Goal: Task Accomplishment & Management: Use online tool/utility

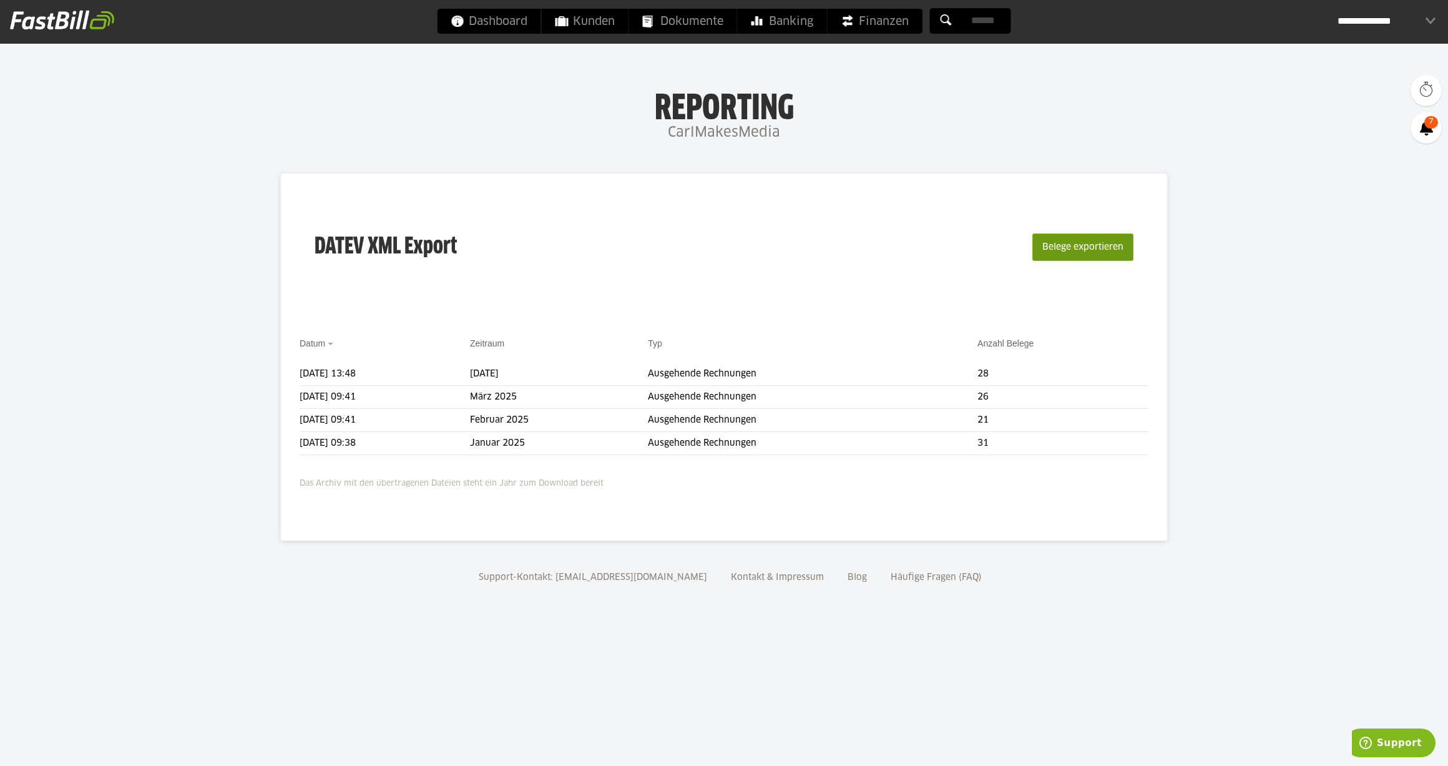
click at [1088, 252] on button "Belege exportieren" at bounding box center [1082, 246] width 101 height 27
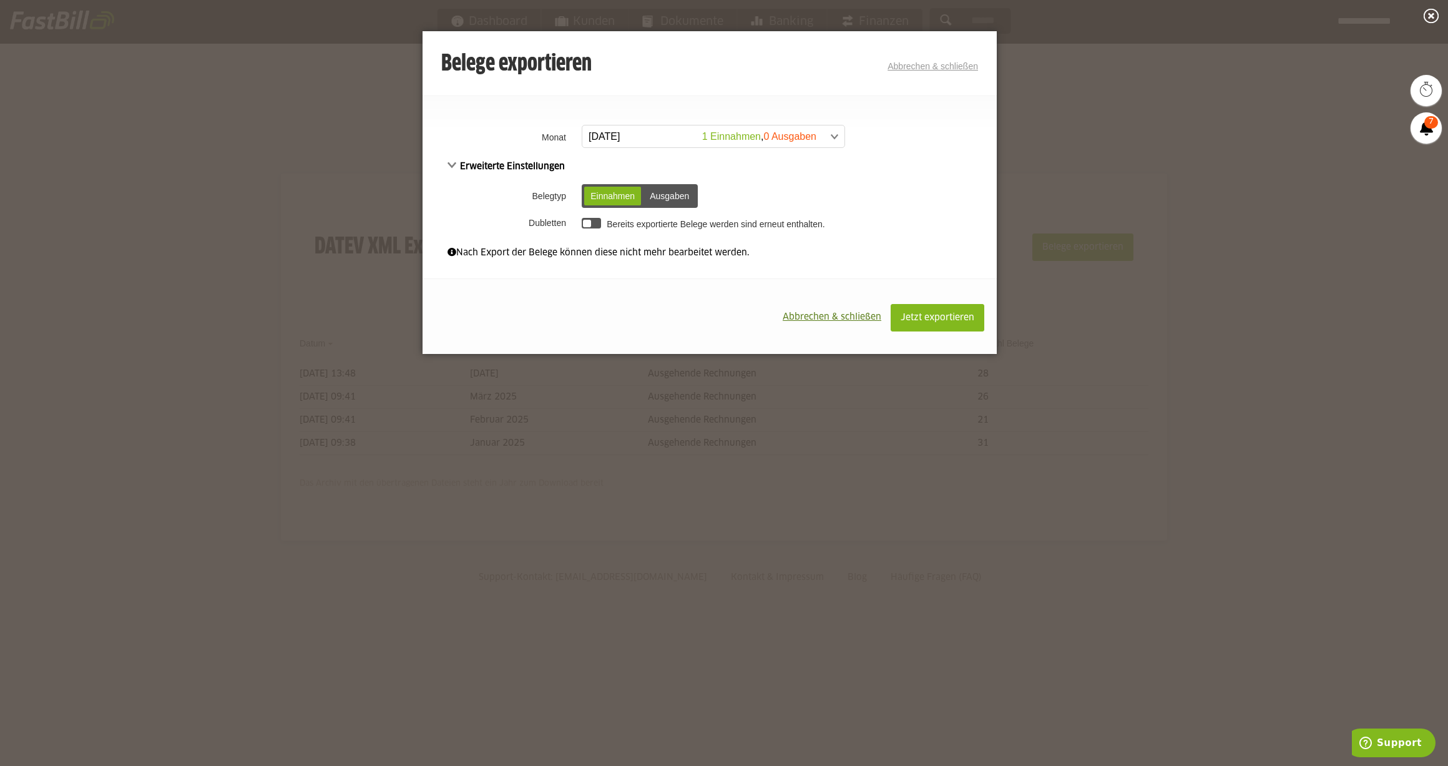
click at [629, 135] on span at bounding box center [707, 136] width 262 height 22
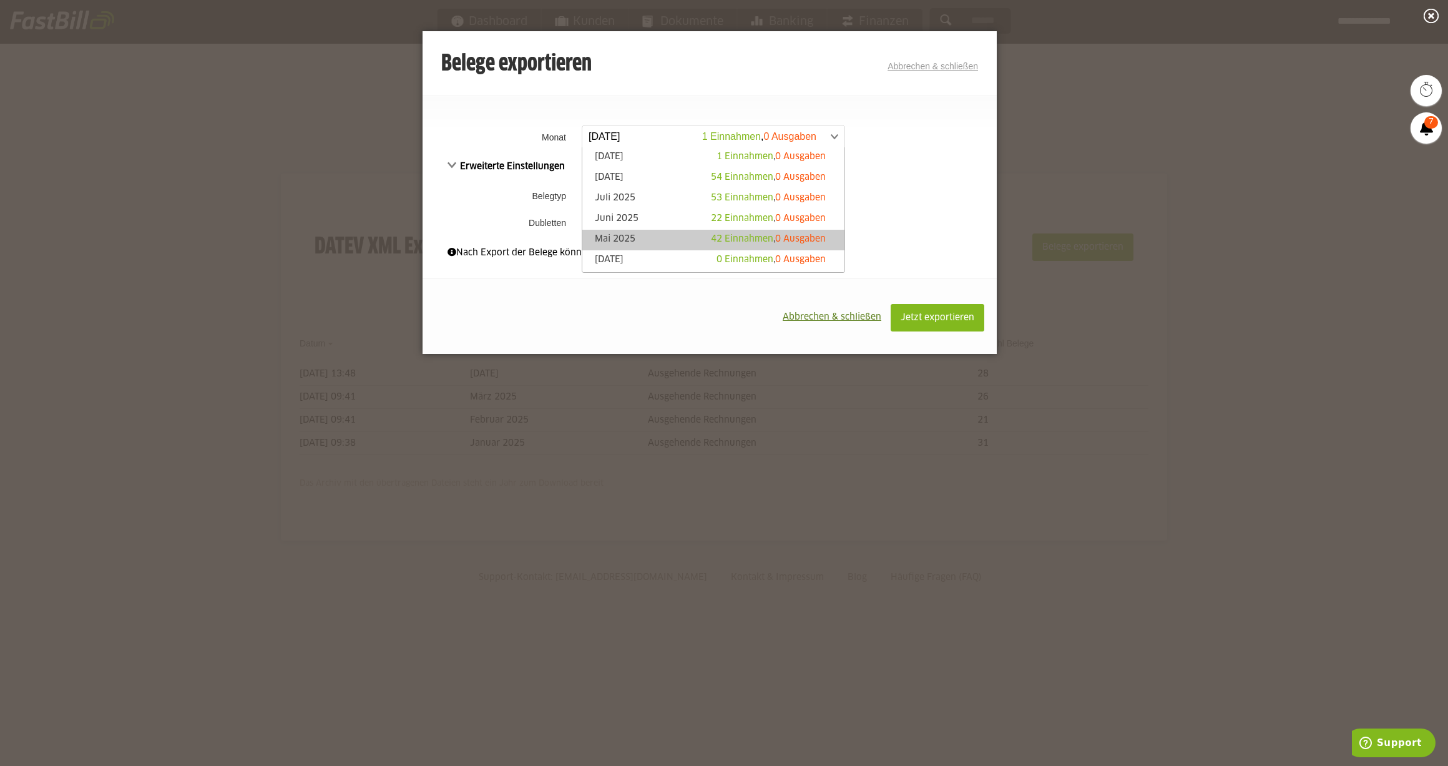
click at [660, 239] on link "[DATE] 42 Einnahmen , 0 Ausgaben" at bounding box center [714, 240] width 250 height 14
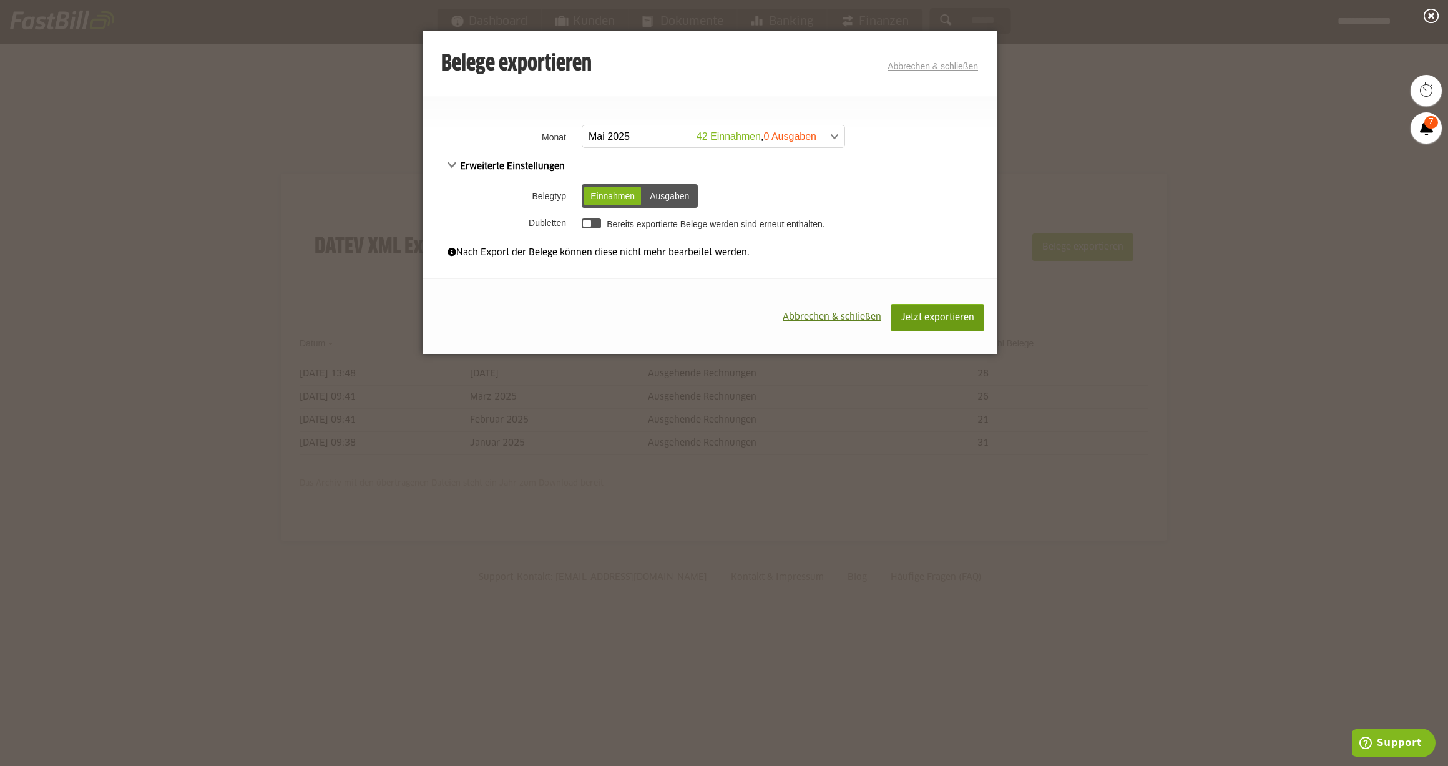
click at [951, 315] on span "Jetzt exportieren" at bounding box center [938, 317] width 74 height 9
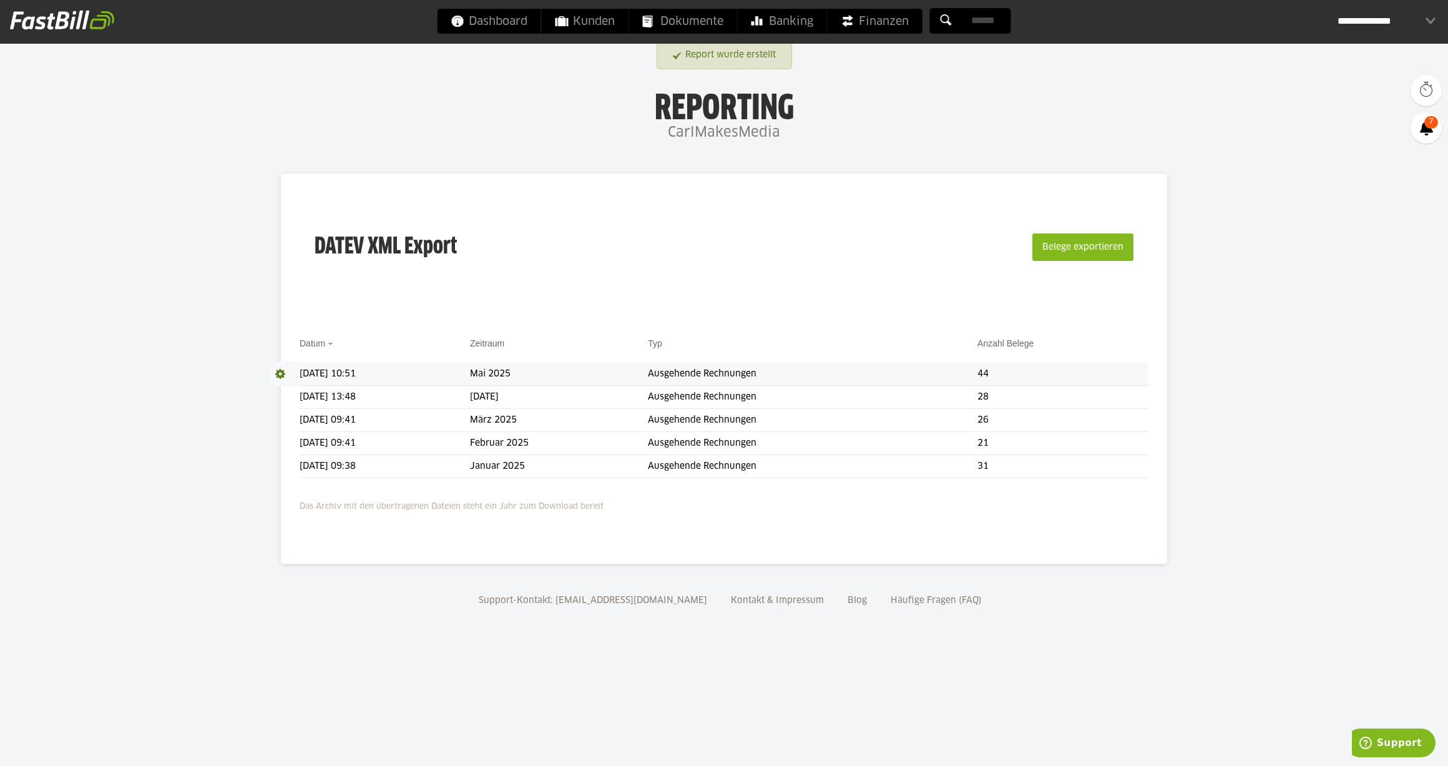
click at [281, 373] on span at bounding box center [283, 373] width 31 height 25
click at [295, 390] on link "Download" at bounding box center [301, 390] width 67 height 14
click at [1406, 24] on div "**********" at bounding box center [1387, 21] width 98 height 25
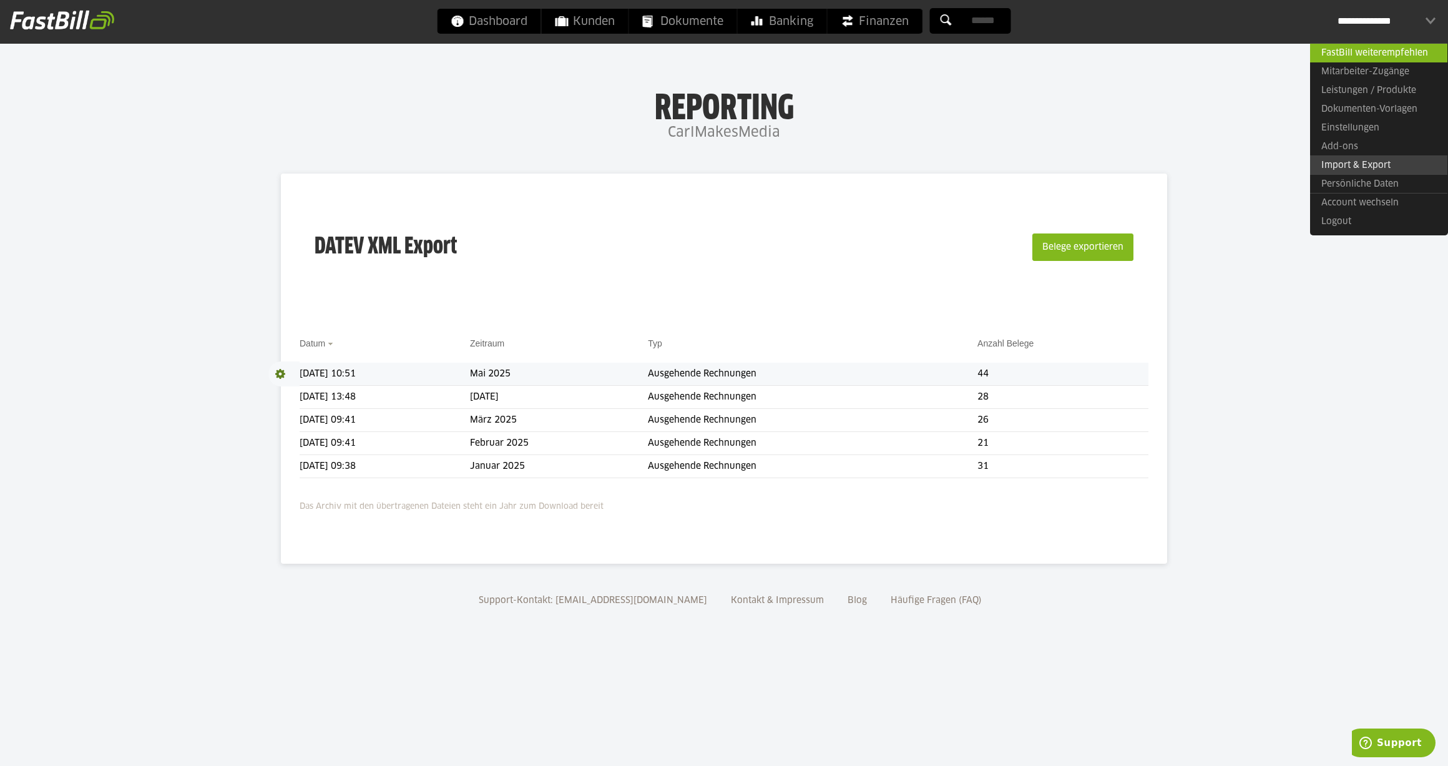
click at [1379, 165] on link "Import & Export" at bounding box center [1378, 164] width 137 height 19
